Goal: Communication & Community: Answer question/provide support

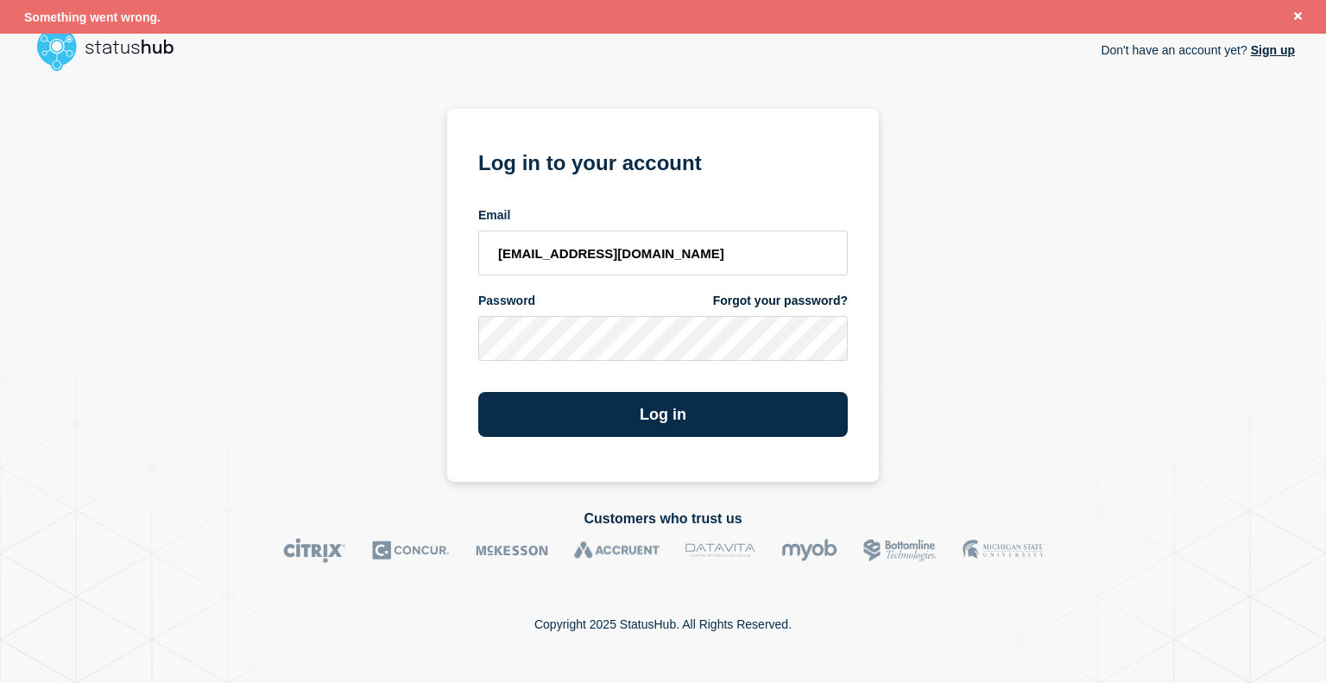
click at [748, 420] on button "Log in" at bounding box center [662, 414] width 369 height 45
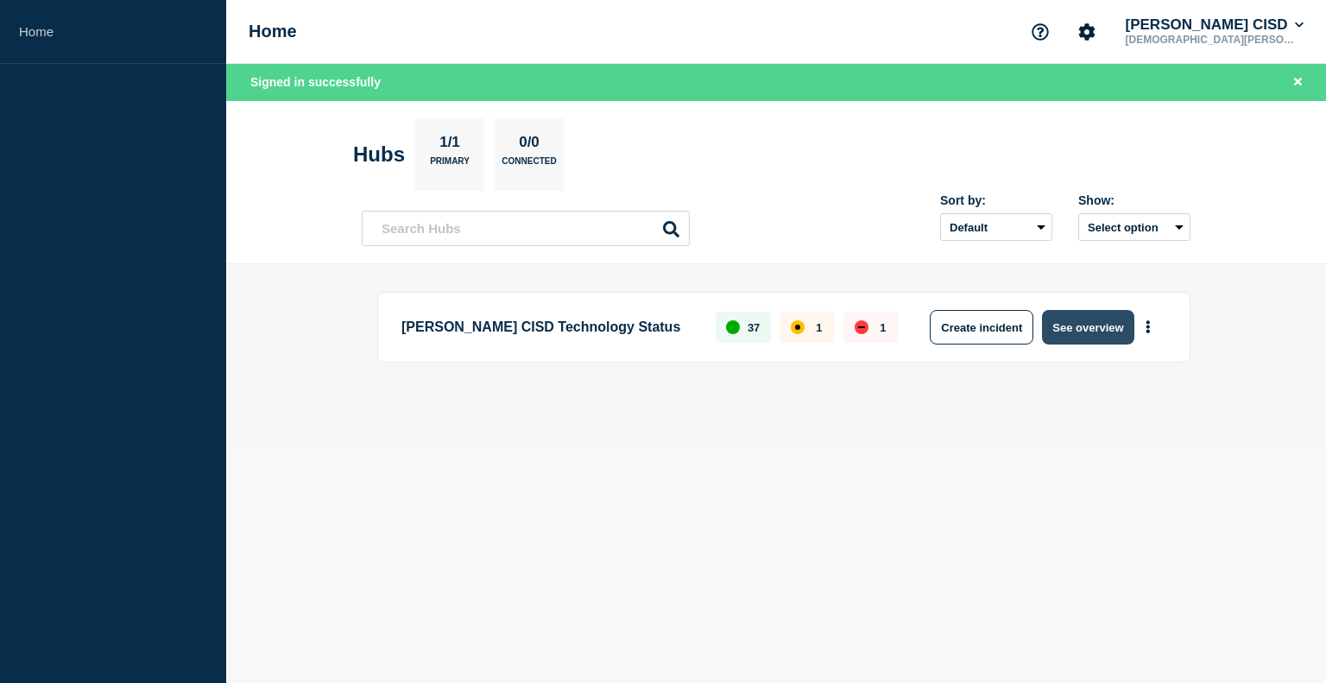
click at [1077, 317] on button "See overview" at bounding box center [1087, 327] width 91 height 35
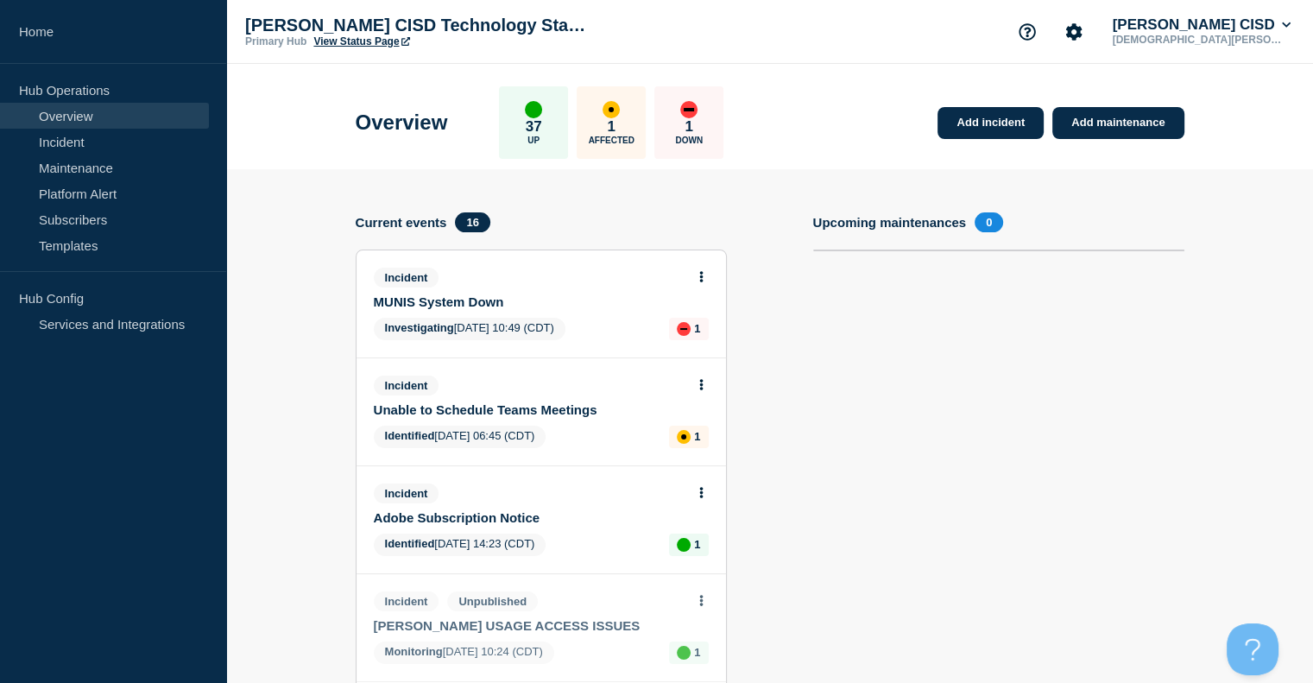
click at [529, 318] on span "Investigating [DATE] 10:49 (CDT)" at bounding box center [470, 329] width 192 height 22
click at [700, 274] on icon at bounding box center [701, 276] width 4 height 11
click at [687, 341] on link "Update incident" at bounding box center [701, 341] width 84 height 14
click at [722, 341] on link "Update incident" at bounding box center [701, 341] width 84 height 14
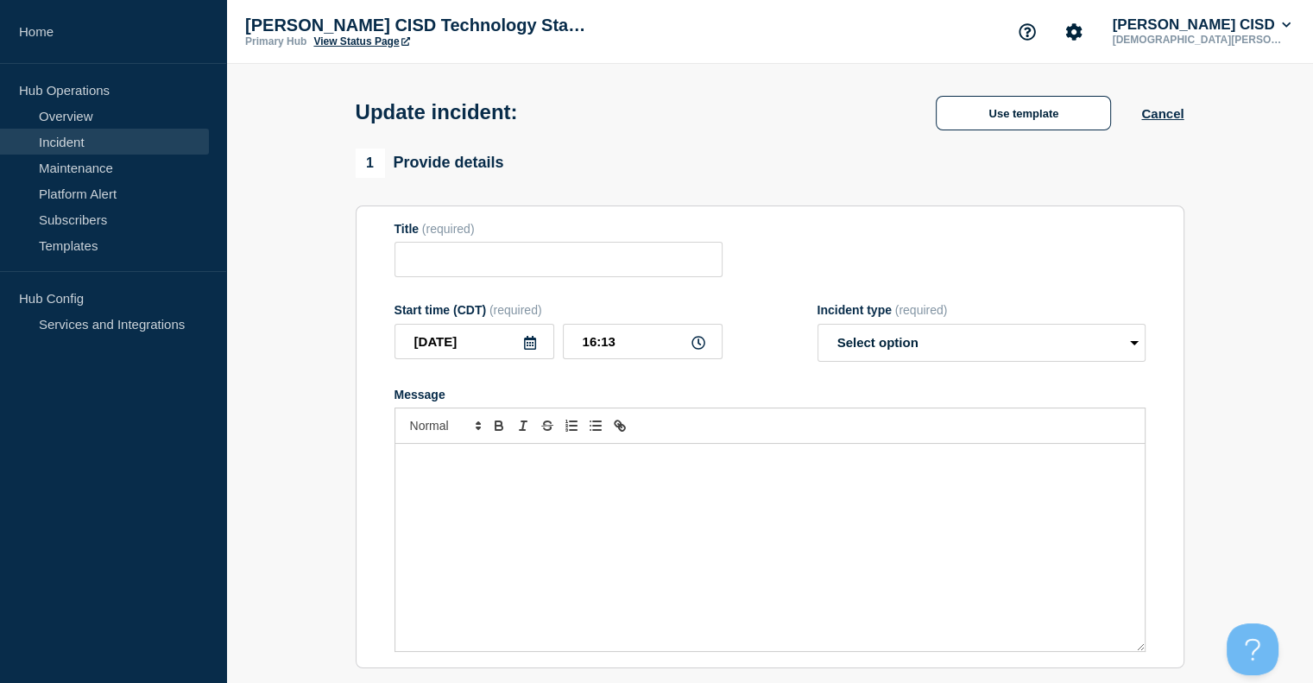
type input "MUNIS System Down"
click at [930, 341] on select "Select option Investigating Identified Monitoring Resolved" at bounding box center [981, 343] width 328 height 38
select select "monitoring"
click at [817, 329] on select "Select option Investigating Identified Monitoring Resolved" at bounding box center [981, 343] width 328 height 38
click at [665, 500] on div "Message" at bounding box center [769, 547] width 749 height 207
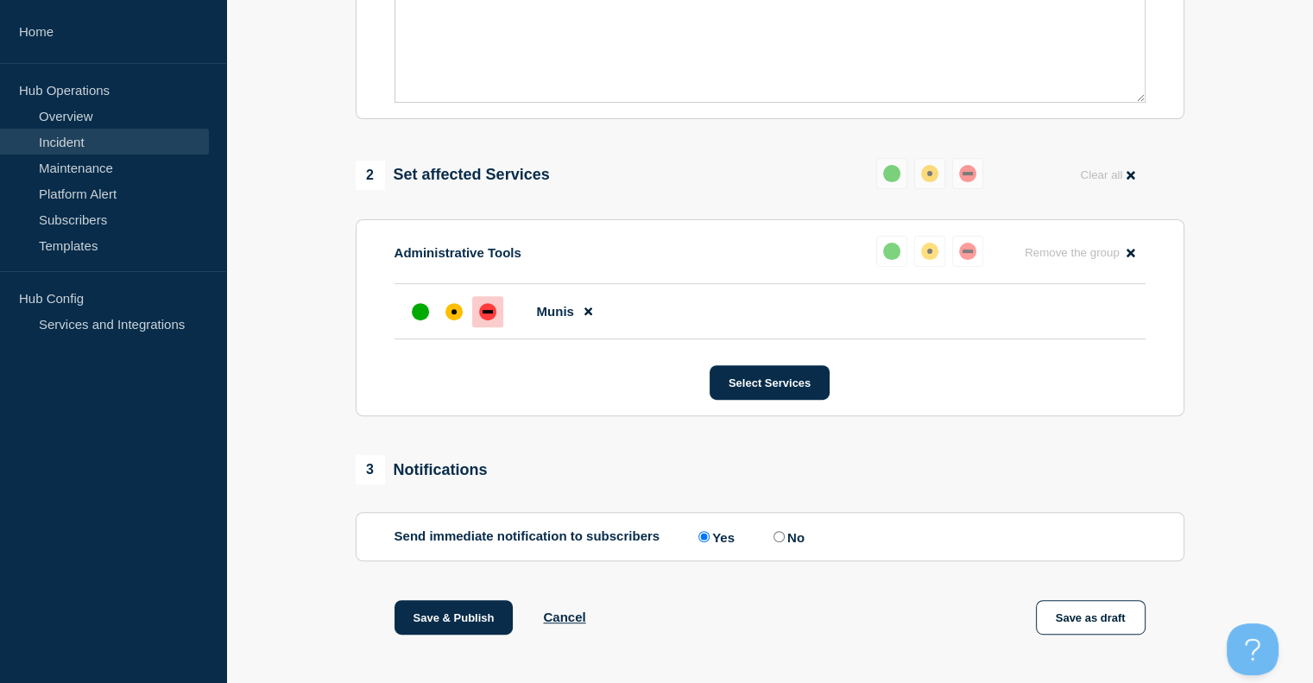
scroll to position [547, 0]
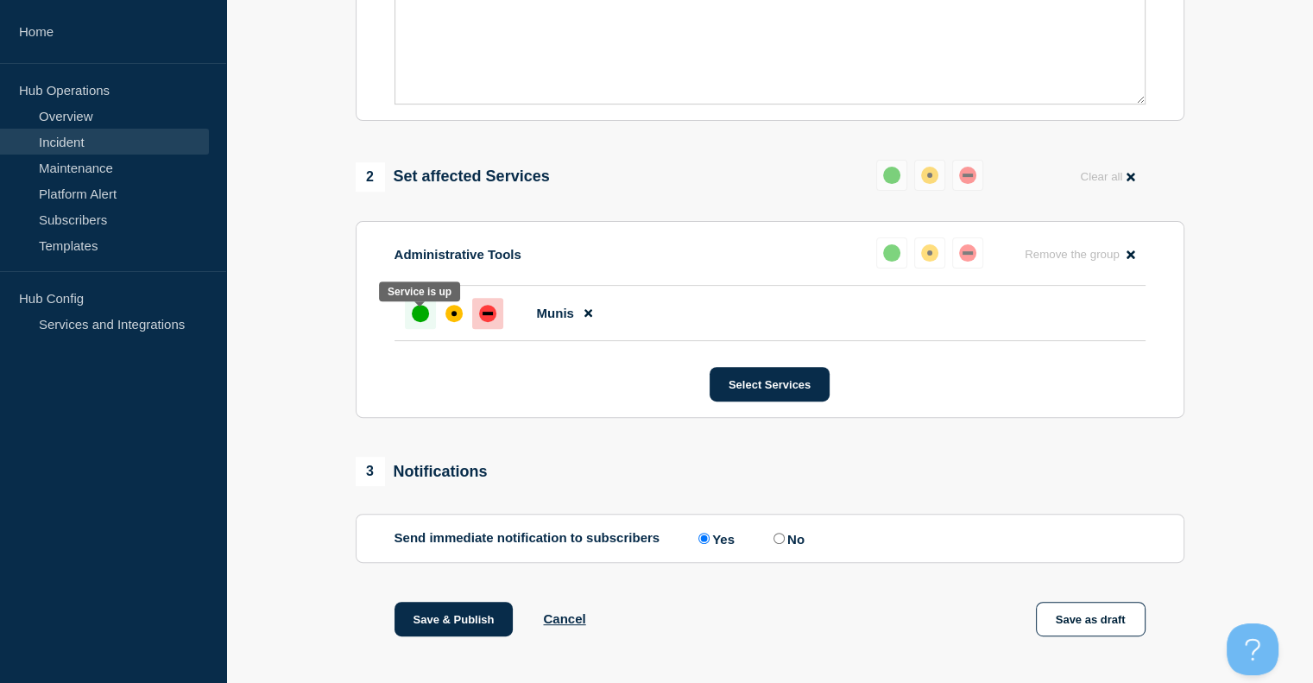
click at [421, 314] on div "up" at bounding box center [420, 313] width 17 height 17
click at [419, 627] on button "Save & Publish" at bounding box center [453, 619] width 119 height 35
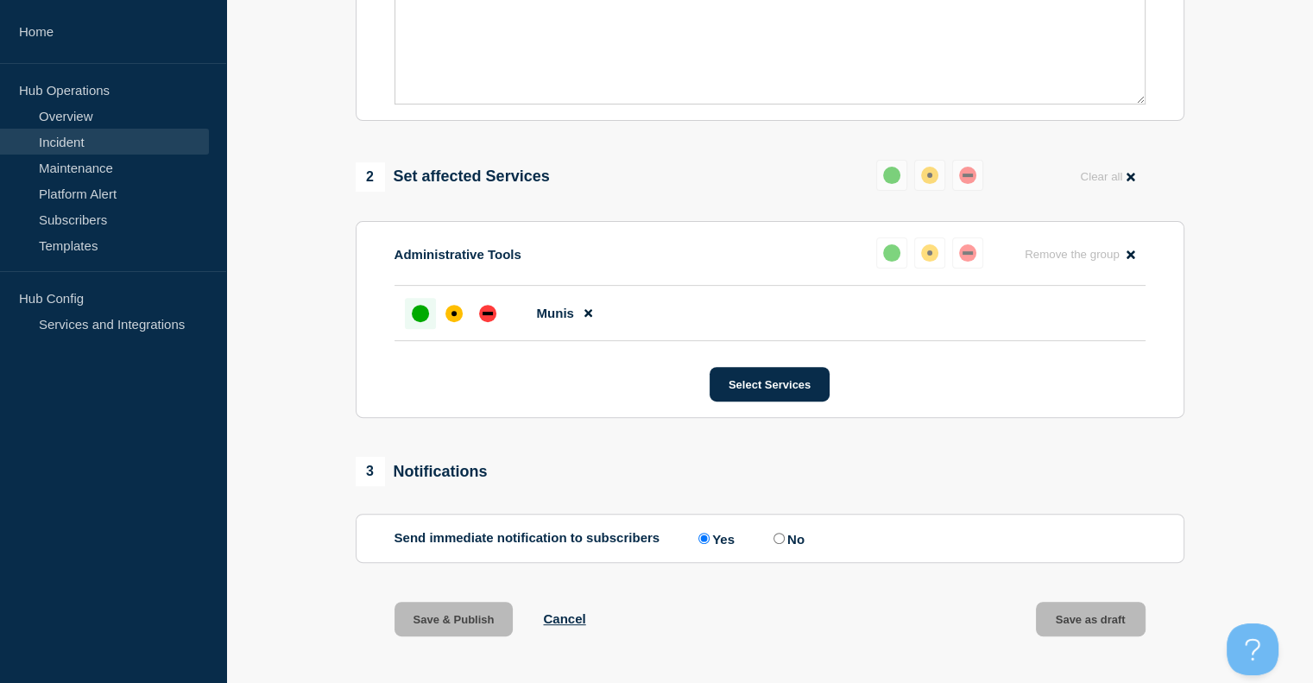
scroll to position [583, 0]
